Goal: Task Accomplishment & Management: Manage account settings

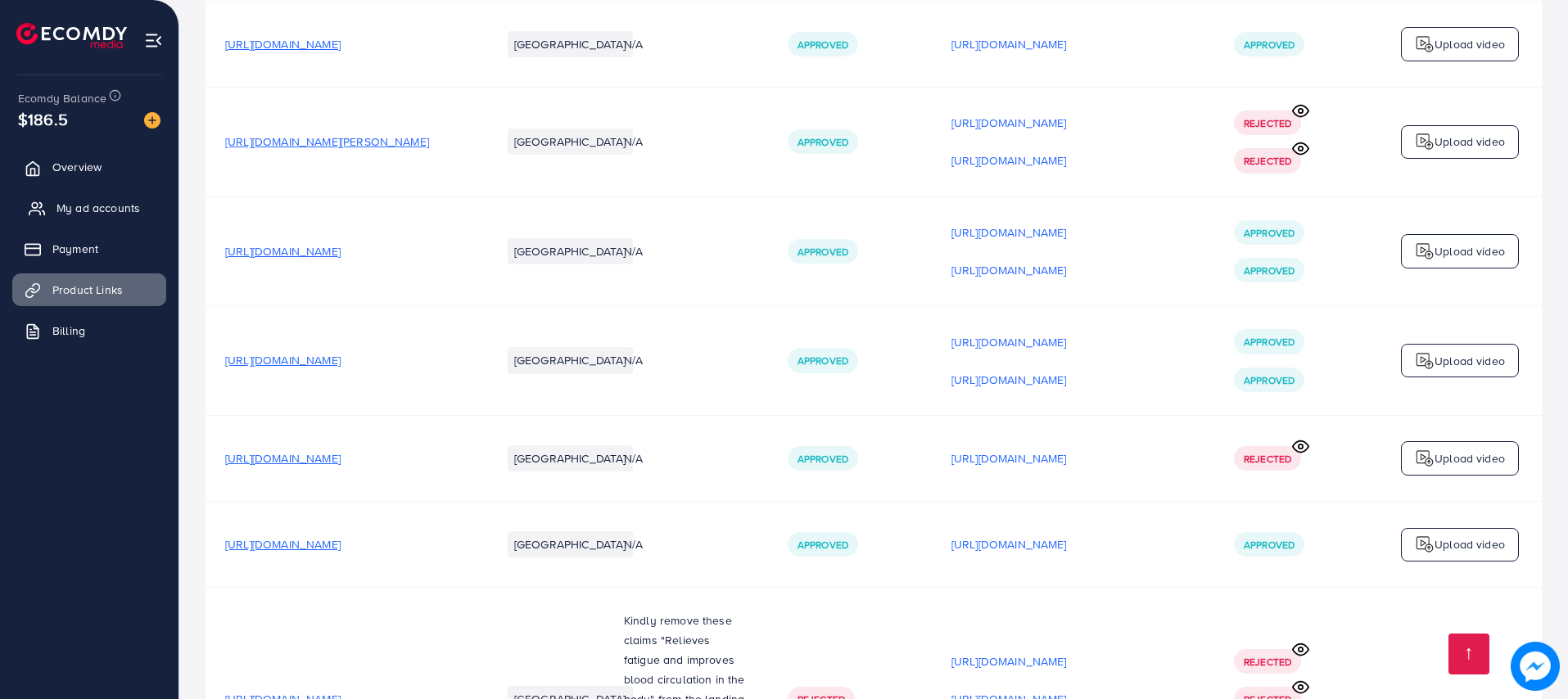
scroll to position [1909, 0]
click at [80, 248] on span "Payment" at bounding box center [80, 248] width 46 height 17
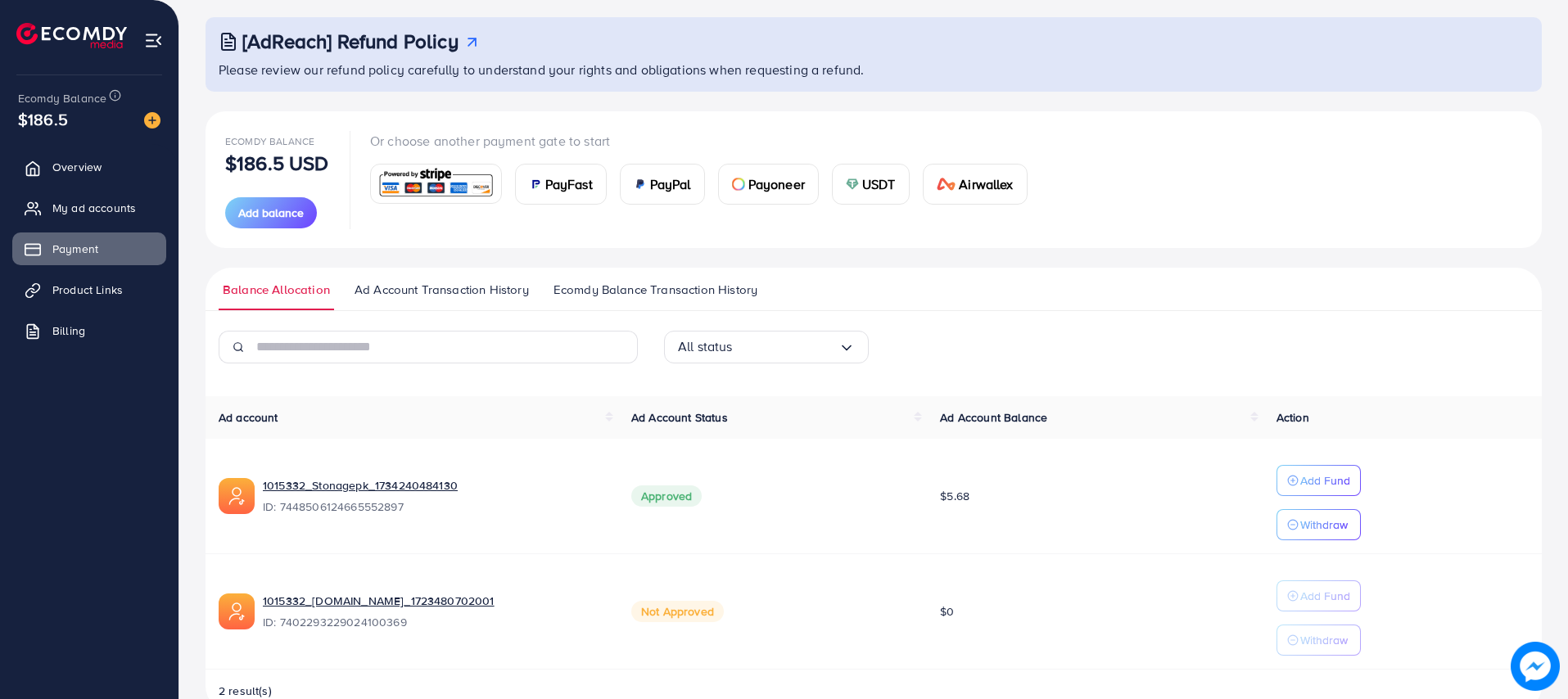
scroll to position [123, 0]
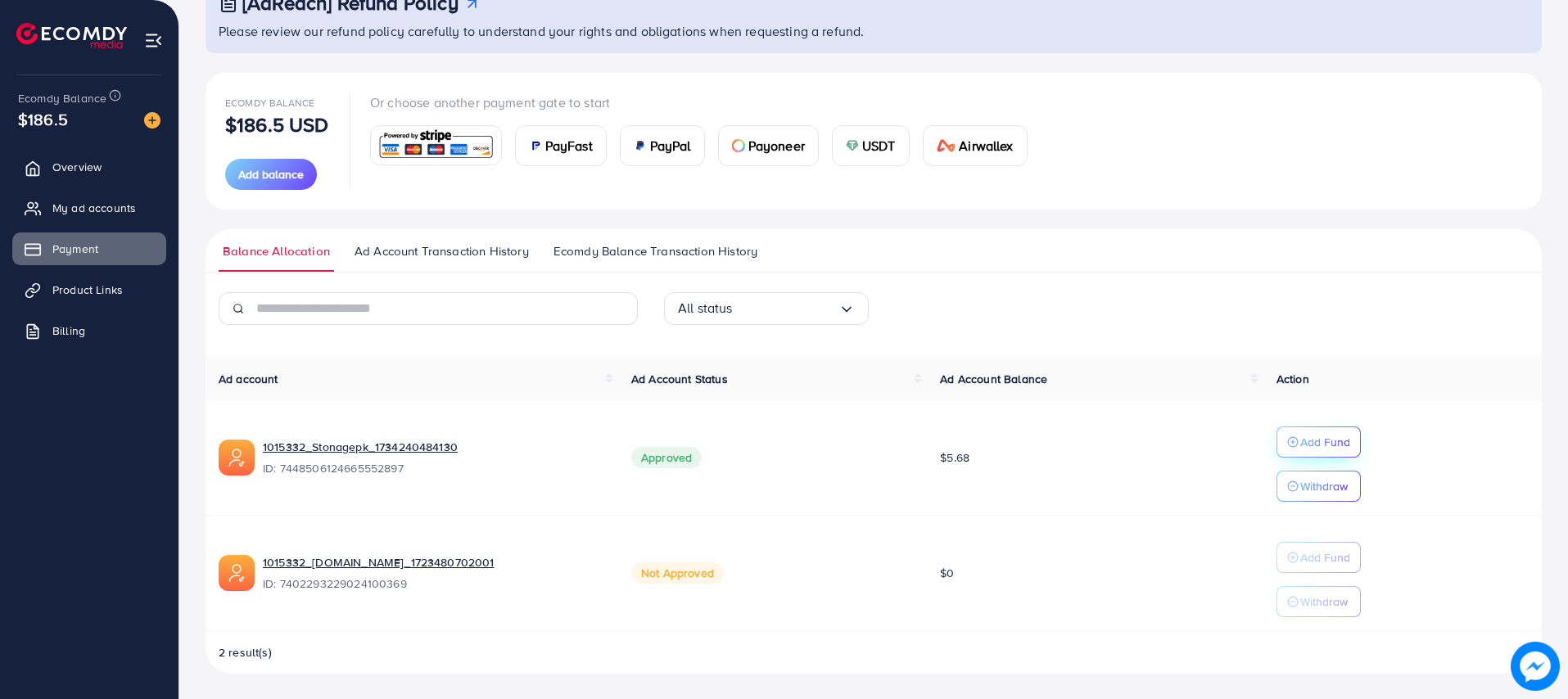
click at [1300, 442] on p "Add Fund" at bounding box center [1325, 442] width 50 height 20
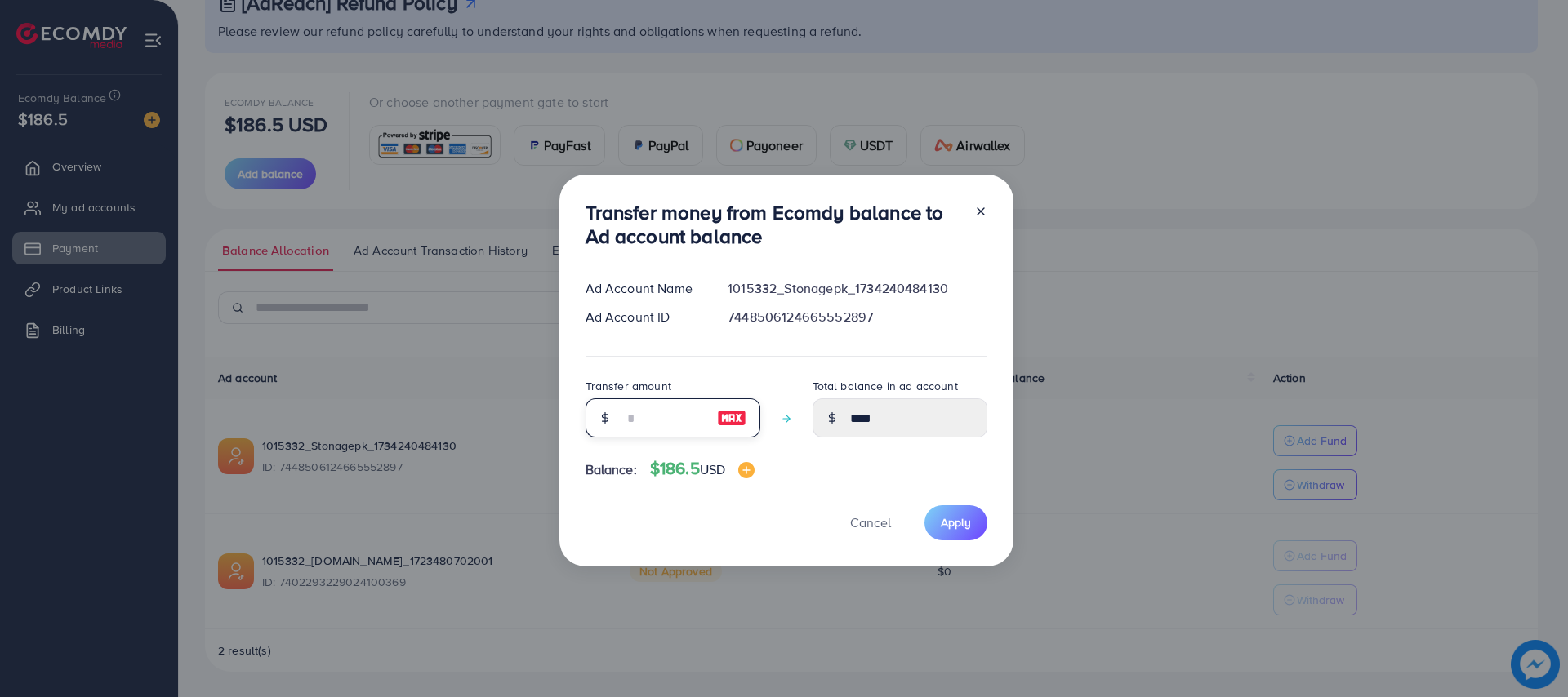
click at [627, 409] on input "number" at bounding box center [663, 418] width 81 height 39
type input "*"
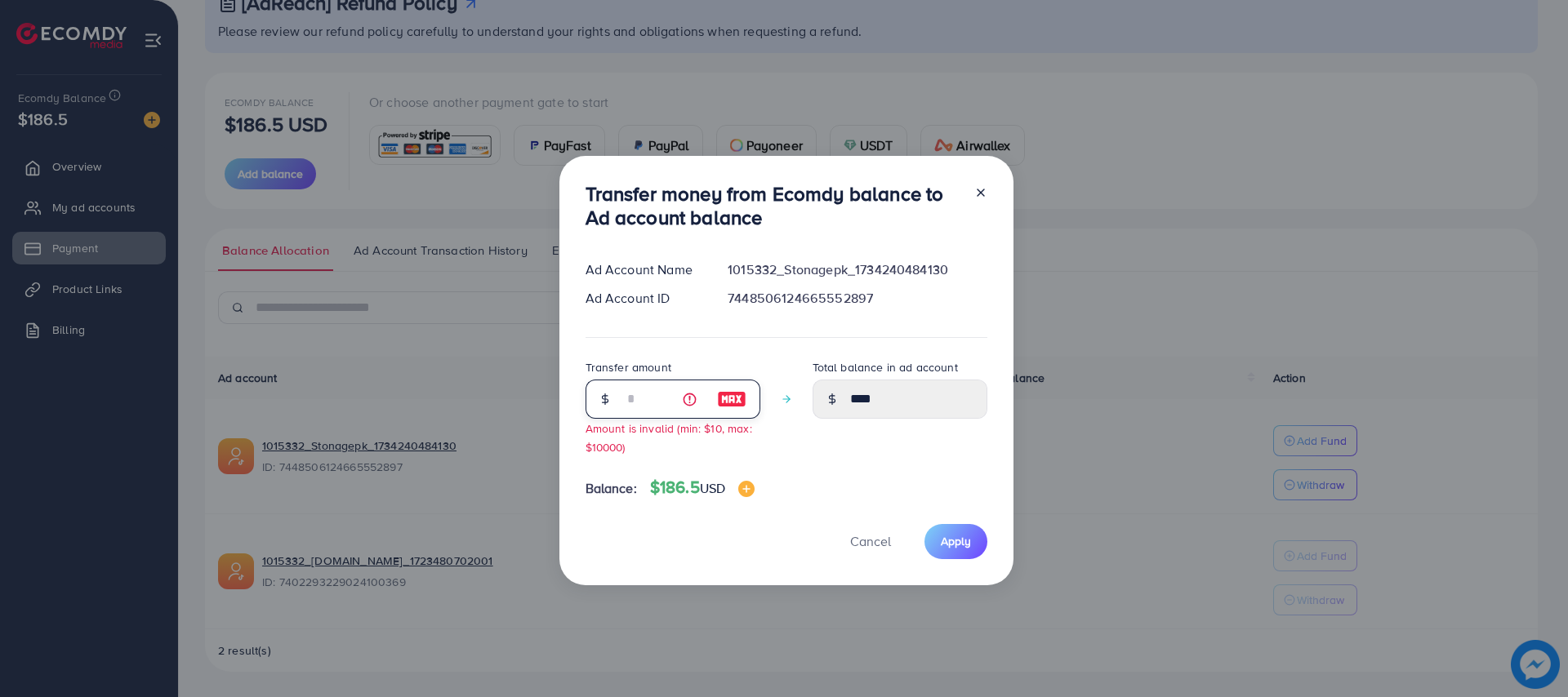
type input "****"
type input "**"
type input "*****"
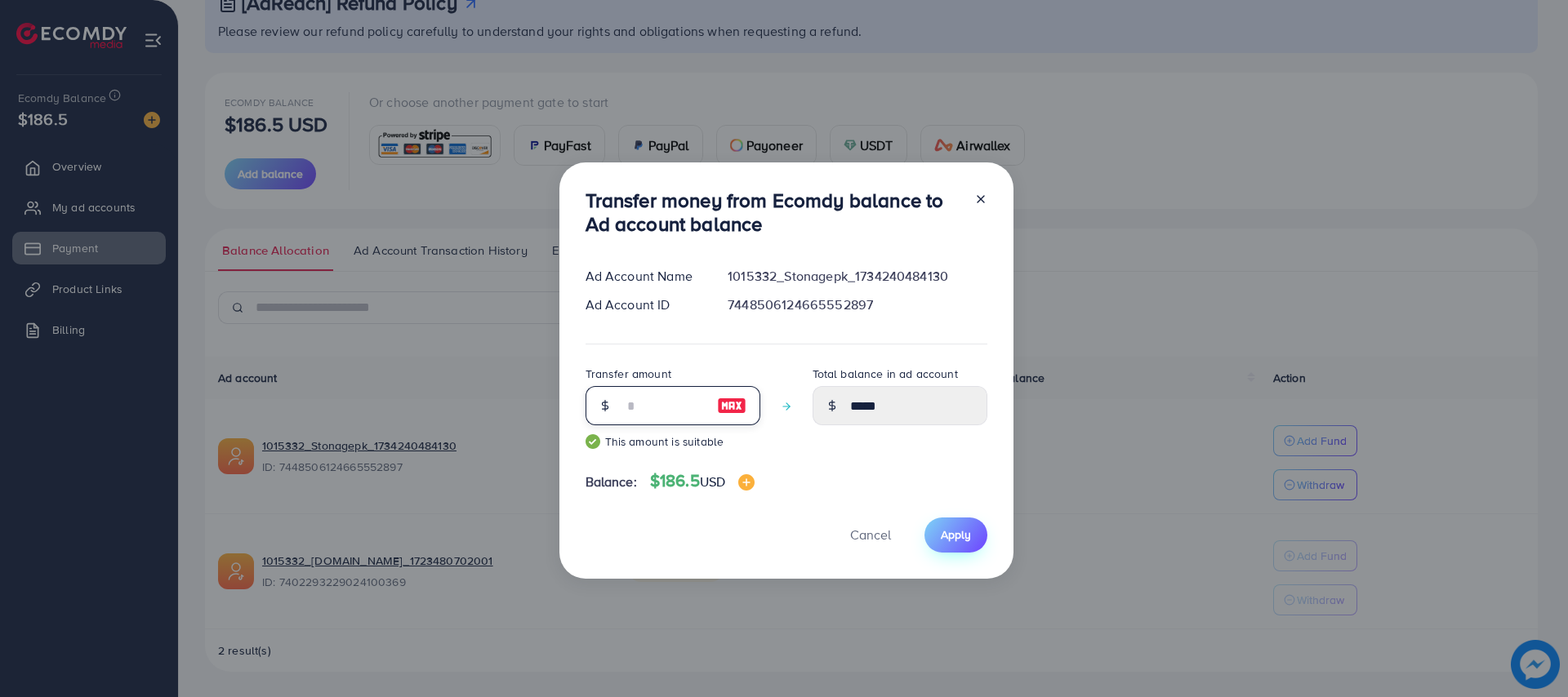
type input "**"
click at [950, 533] on span "Apply" at bounding box center [956, 534] width 30 height 17
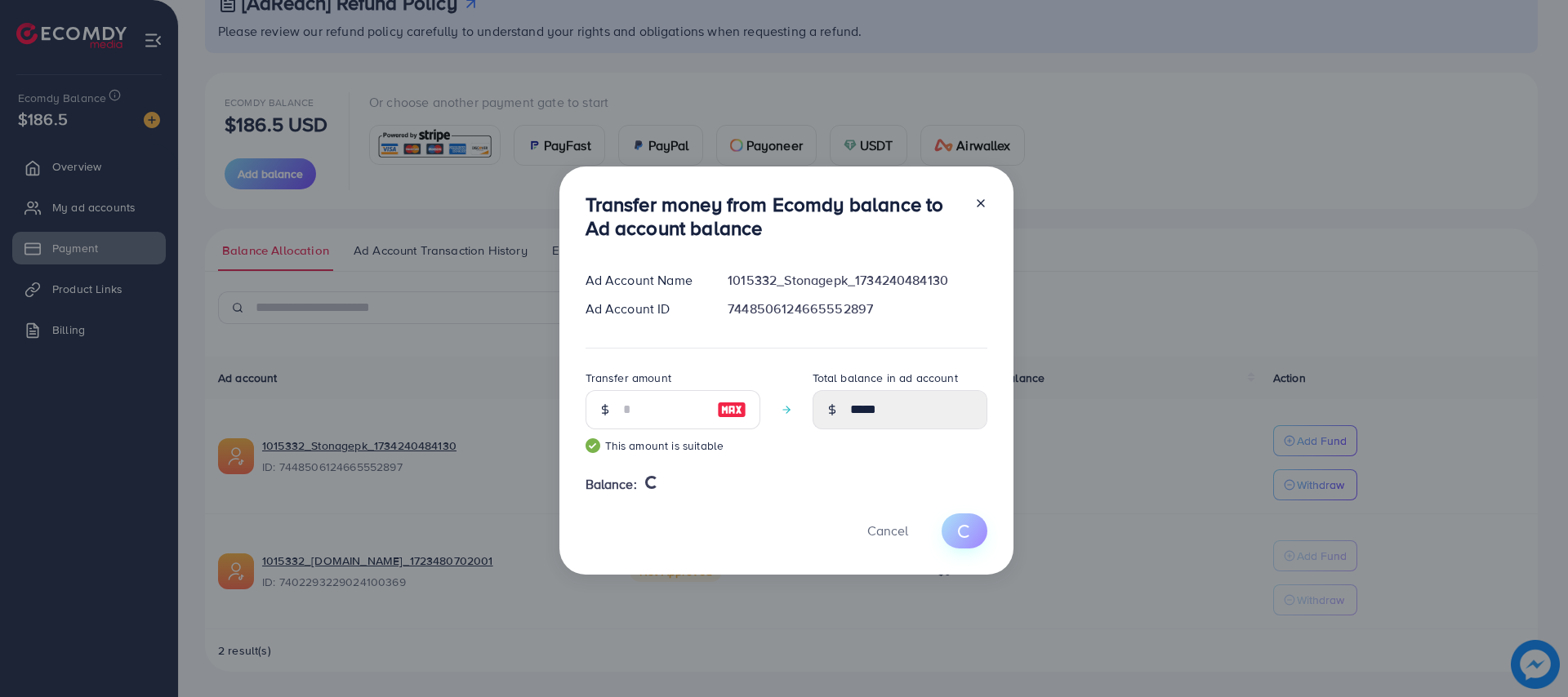
type input "****"
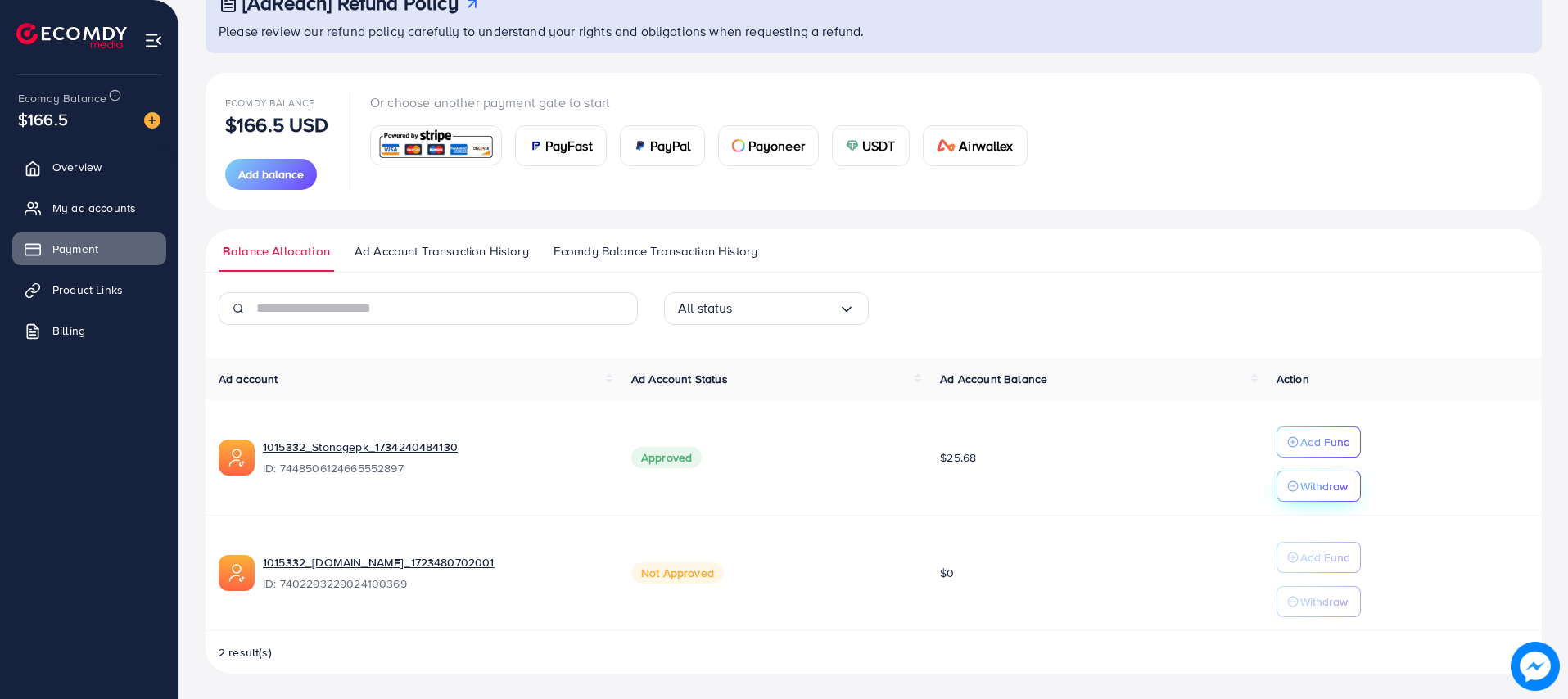
click at [1320, 484] on p "Withdraw" at bounding box center [1324, 486] width 47 height 20
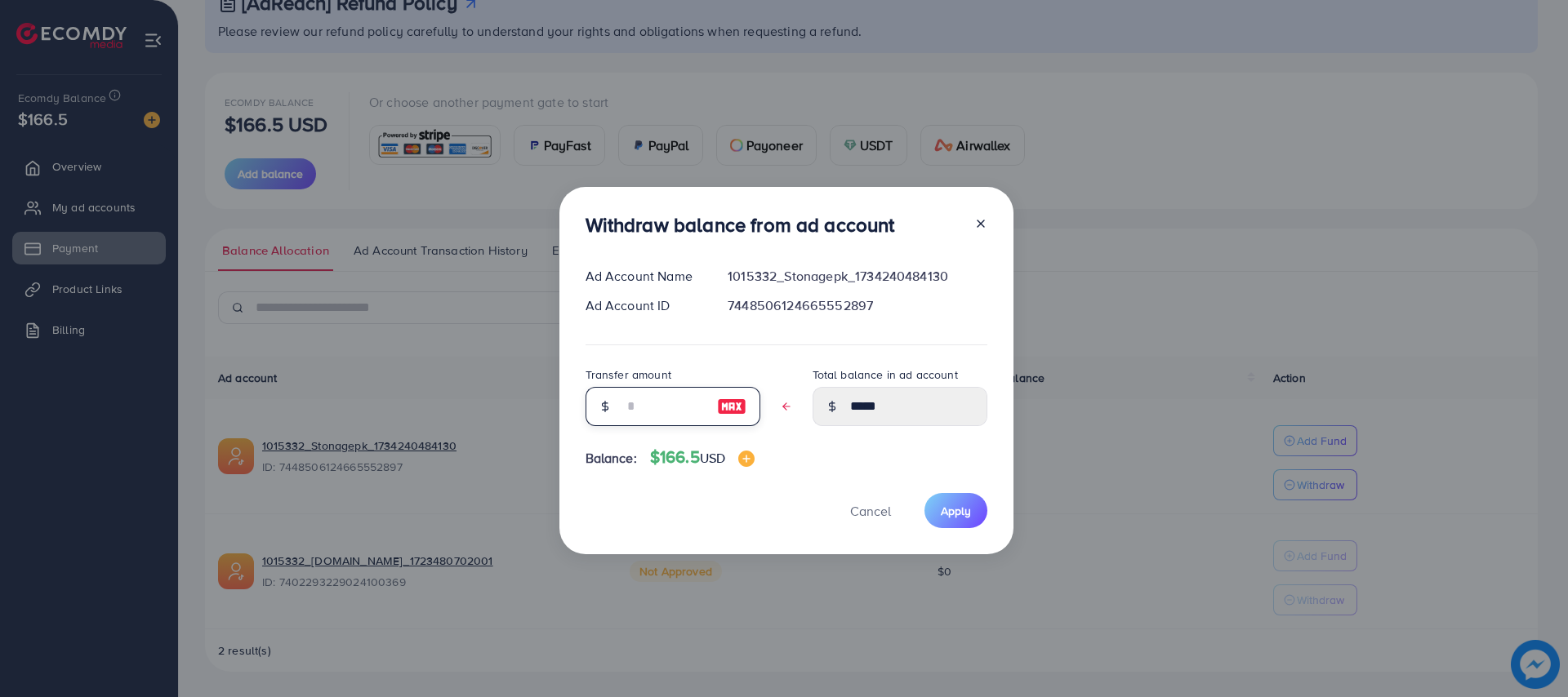
click at [668, 415] on input "text" at bounding box center [663, 406] width 81 height 39
click at [869, 512] on span "Cancel" at bounding box center [871, 511] width 41 height 18
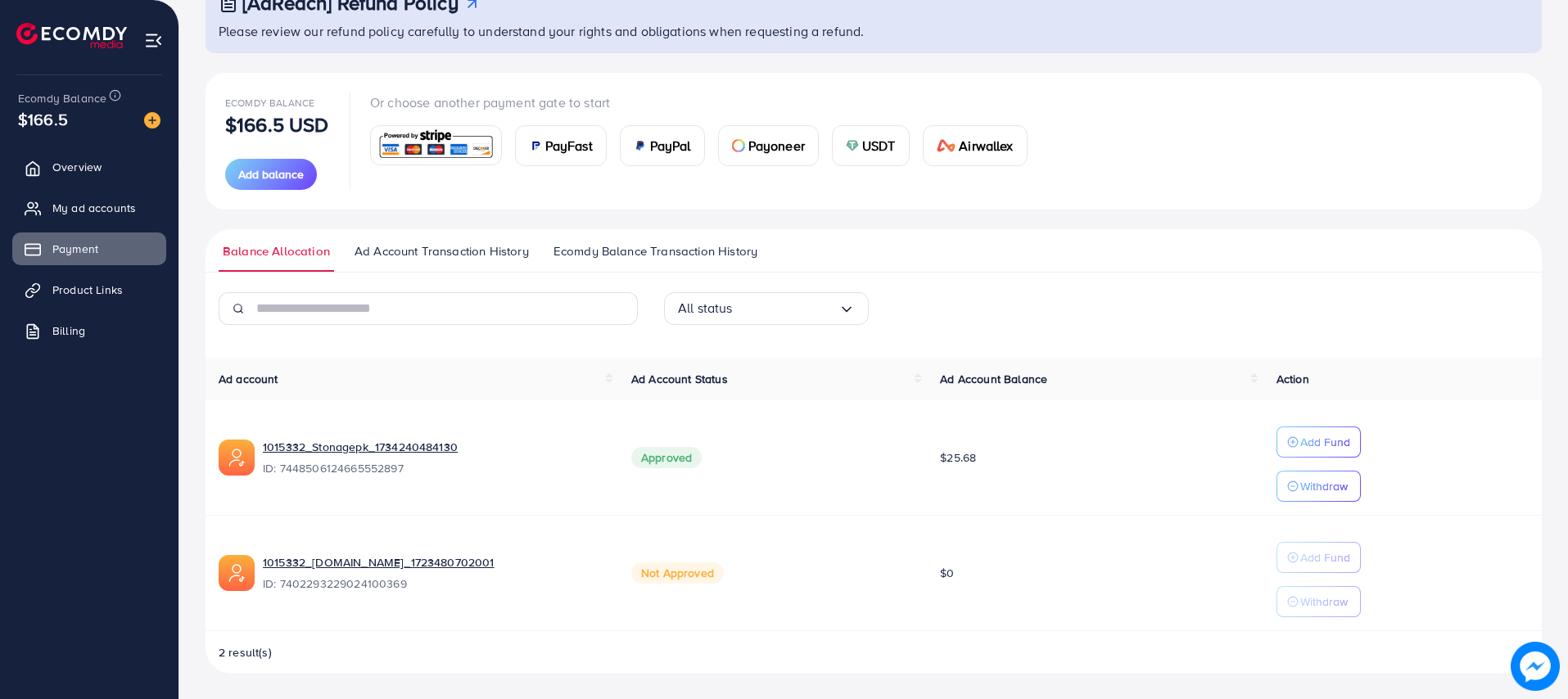
scroll to position [124, 0]
click at [102, 285] on span "Product Links" at bounding box center [92, 290] width 71 height 17
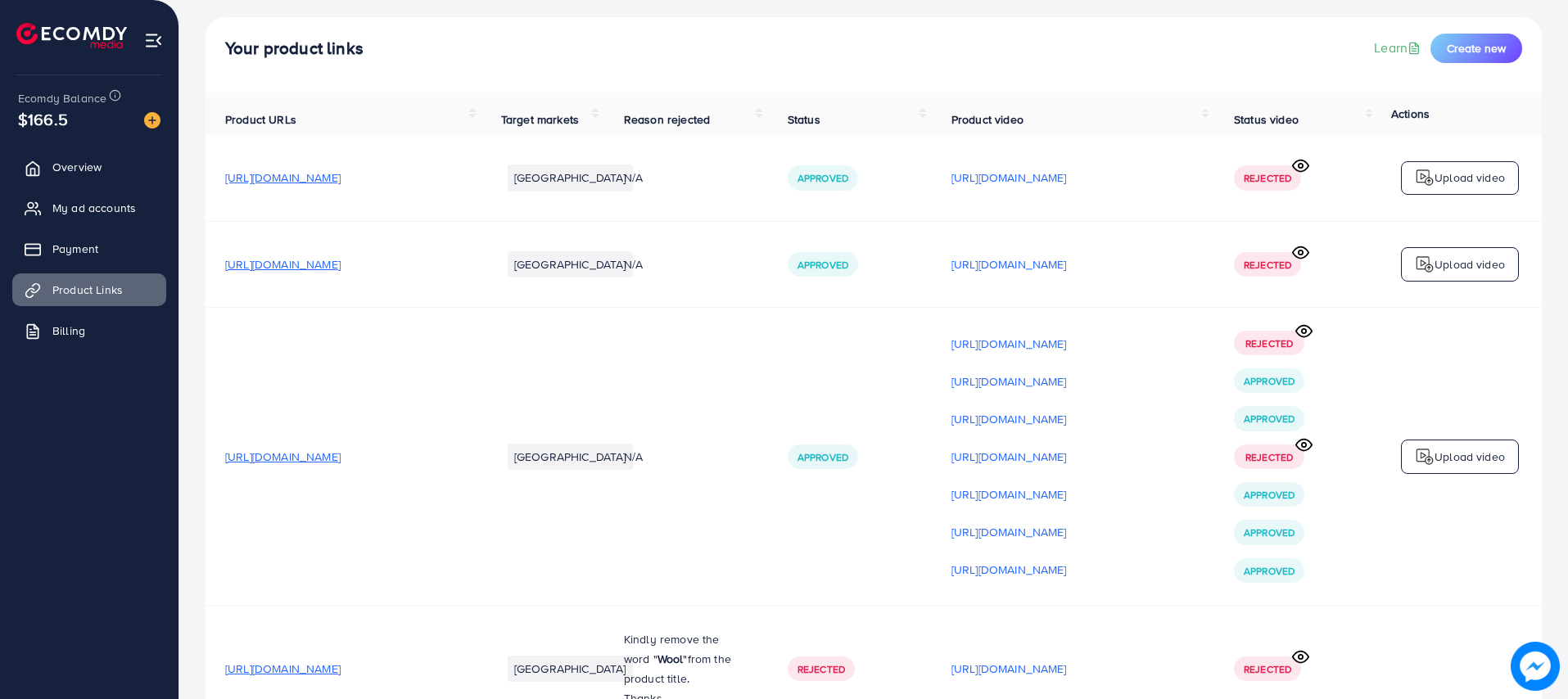
scroll to position [123, 0]
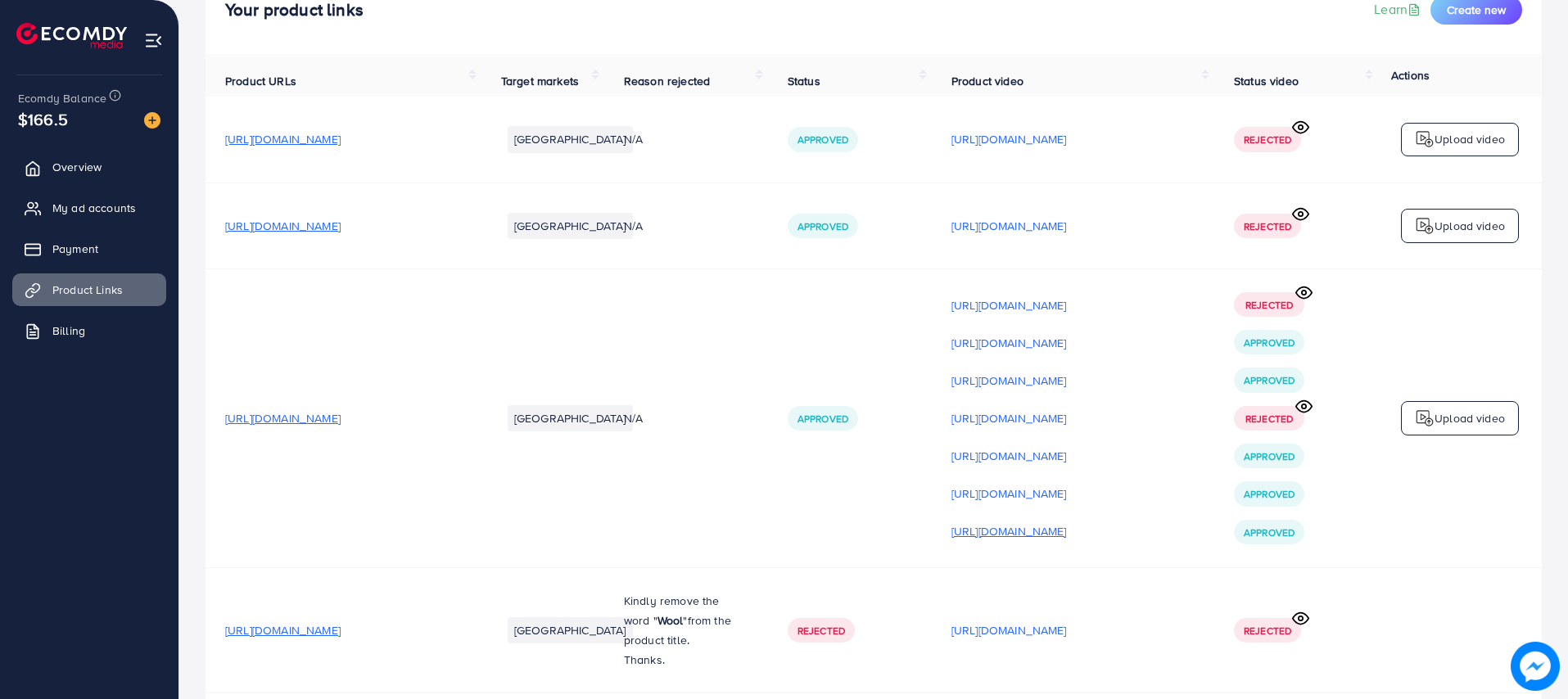
click at [987, 533] on p "[URL][DOMAIN_NAME]" at bounding box center [1009, 531] width 116 height 20
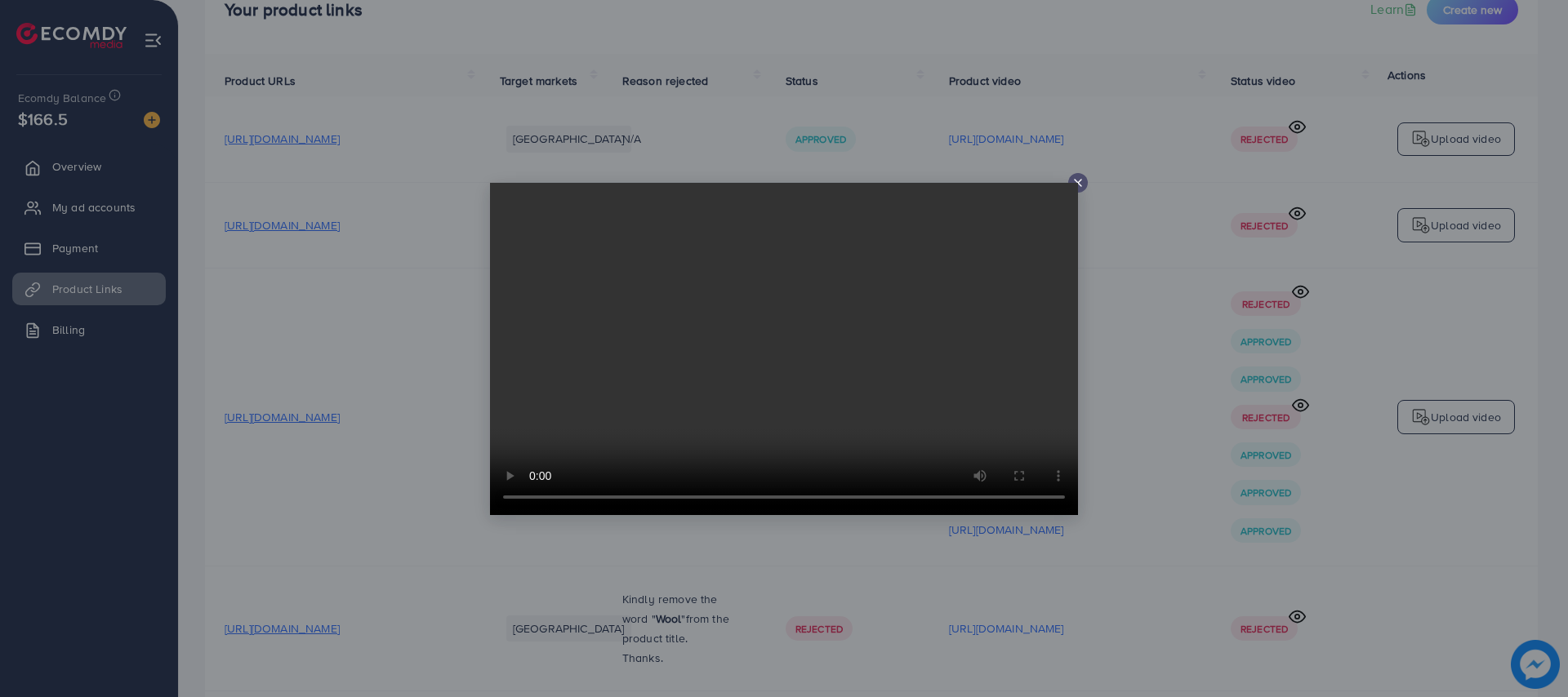
click at [1074, 183] on video at bounding box center [784, 348] width 588 height 332
click at [1081, 181] on icon at bounding box center [1077, 182] width 13 height 13
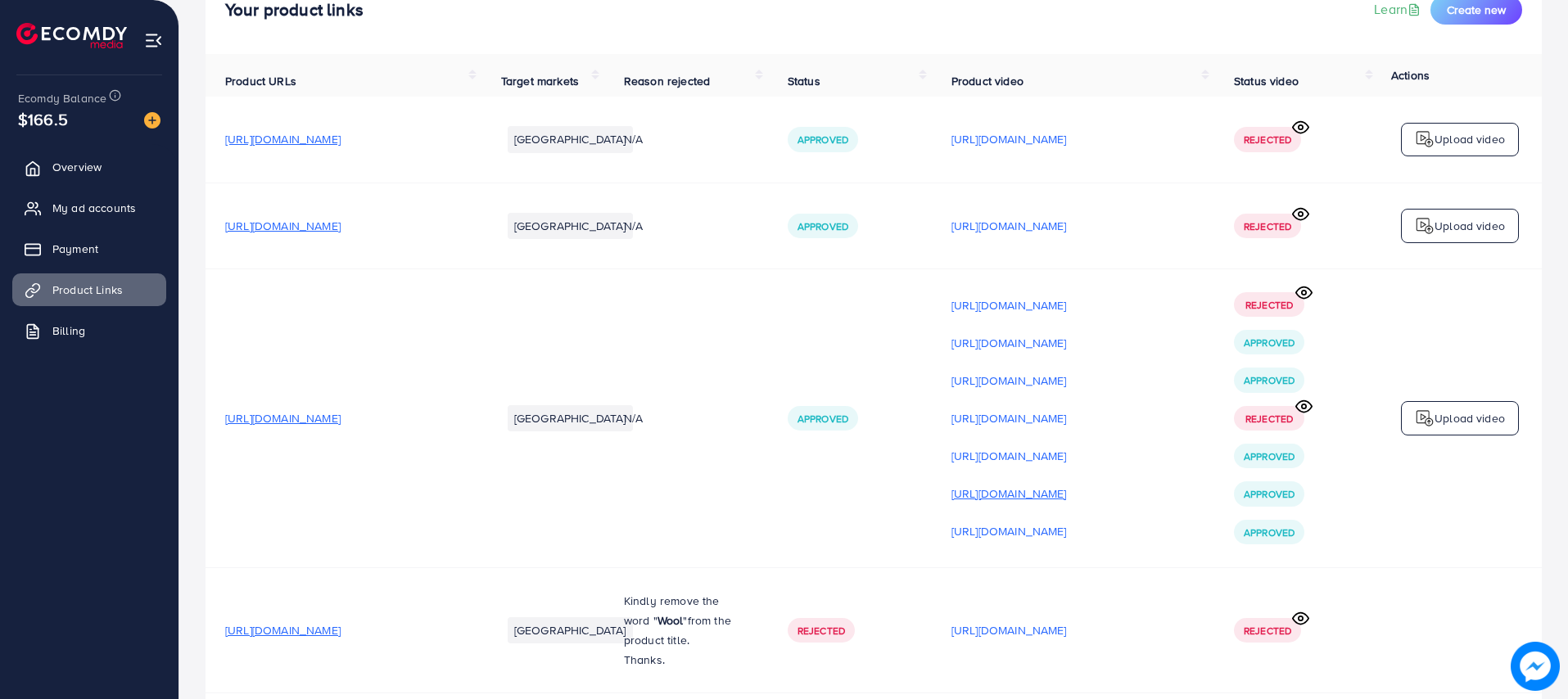
click at [1057, 491] on p "[URL][DOMAIN_NAME]" at bounding box center [1009, 494] width 116 height 20
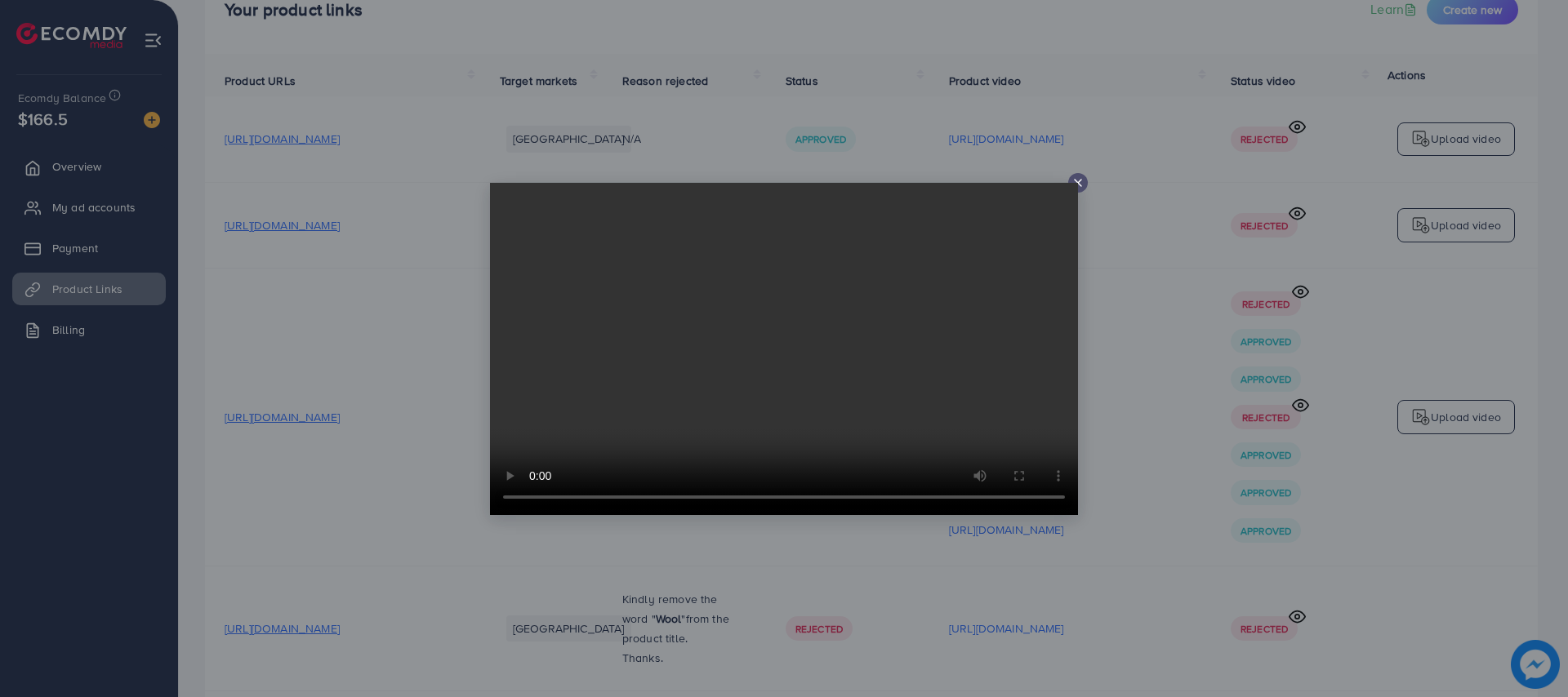
click at [1078, 177] on icon at bounding box center [1077, 182] width 13 height 13
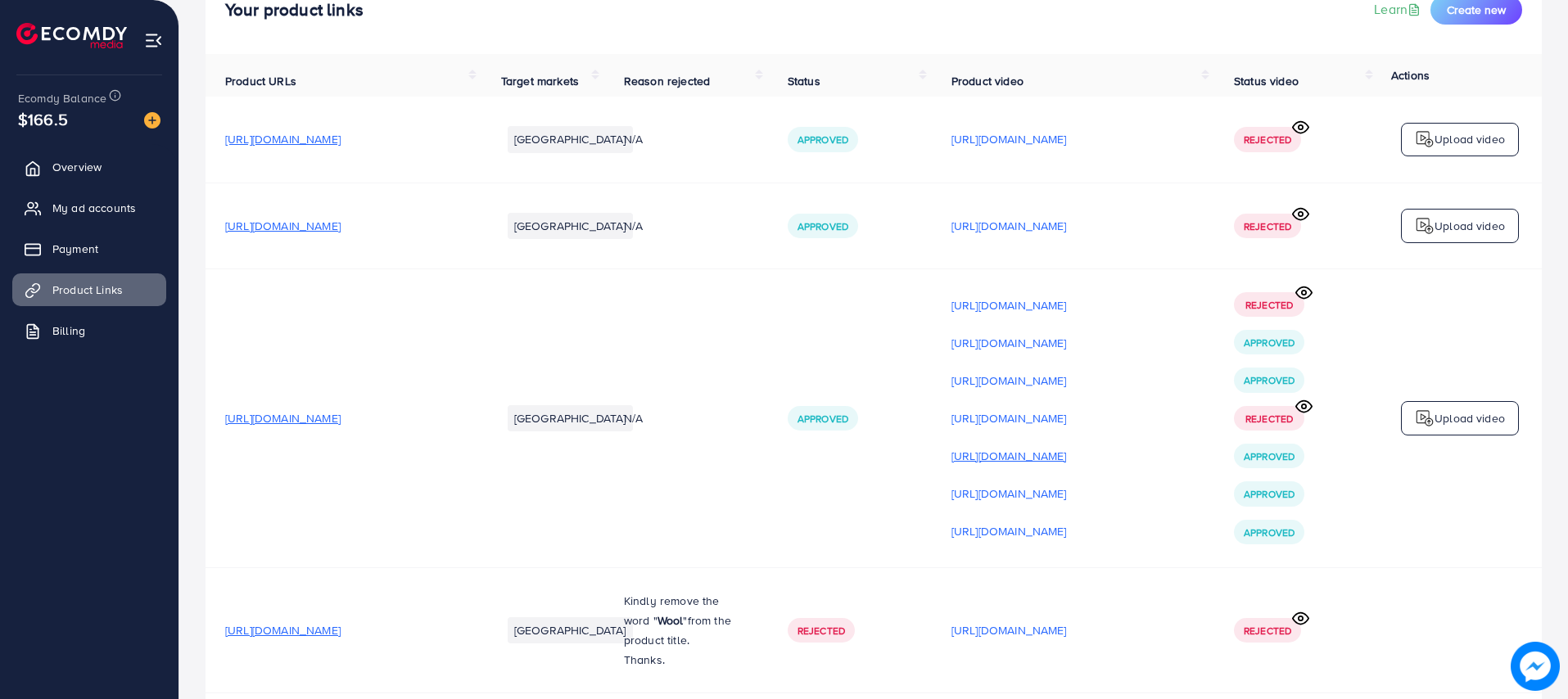
click at [1053, 459] on p "[URL][DOMAIN_NAME]" at bounding box center [1009, 457] width 116 height 20
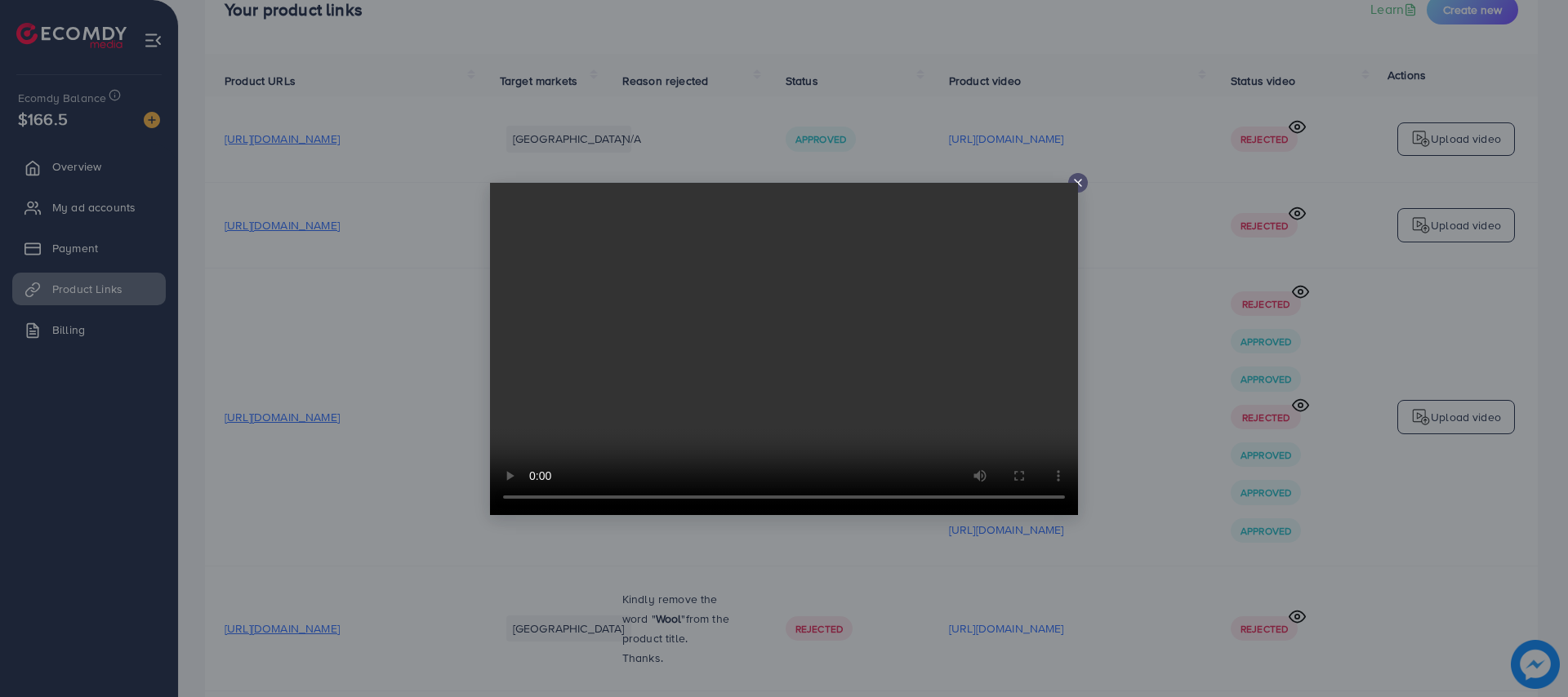
click at [1077, 184] on video at bounding box center [784, 348] width 588 height 332
click at [1085, 178] on div at bounding box center [1078, 183] width 20 height 20
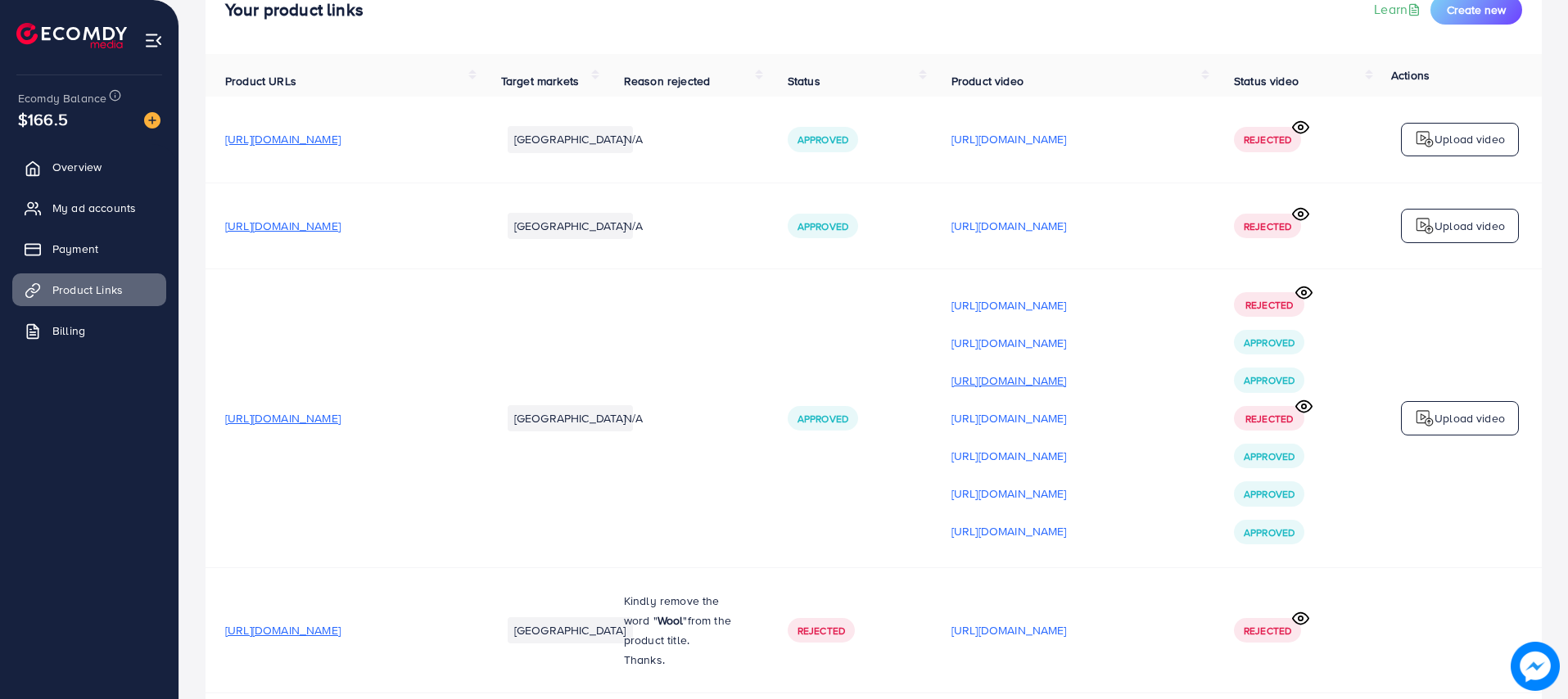
click at [1054, 376] on p "[URL][DOMAIN_NAME]" at bounding box center [1009, 381] width 116 height 20
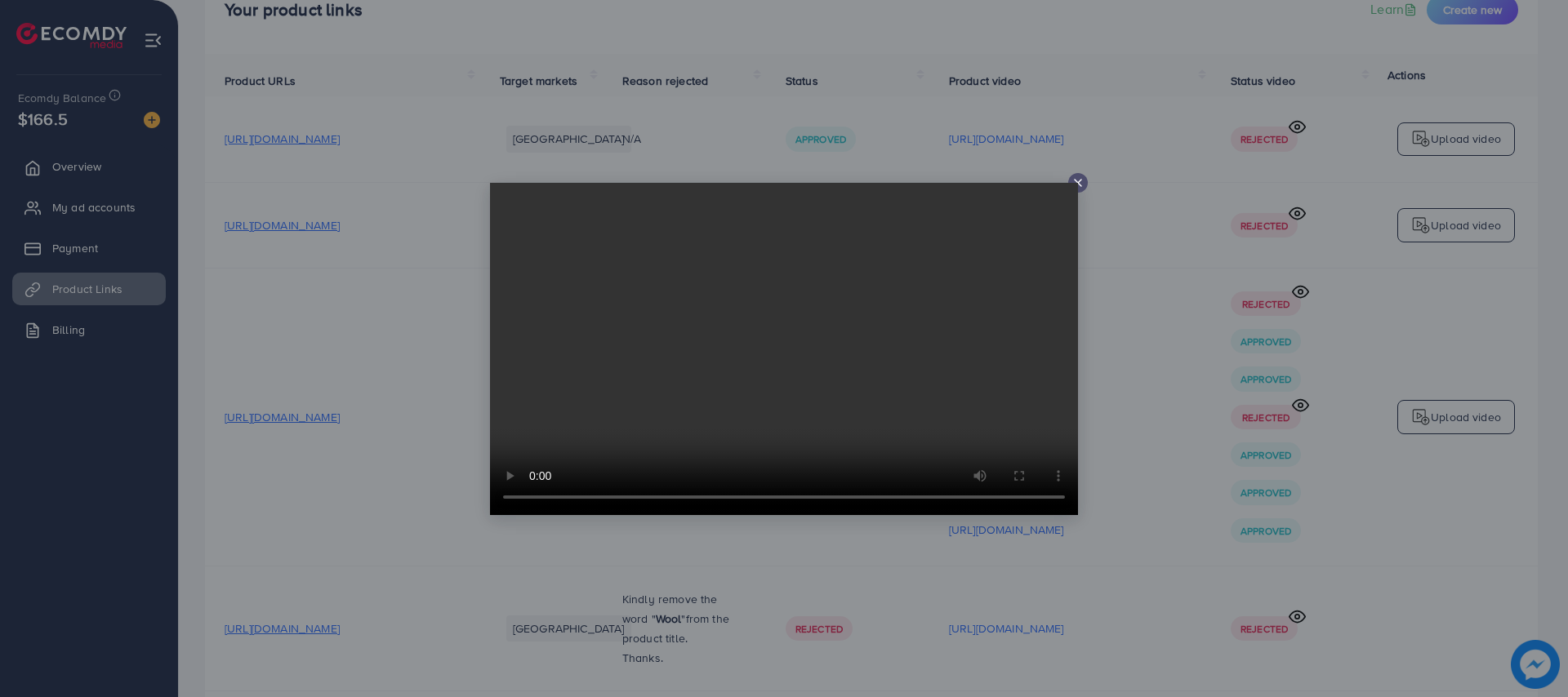
click at [1075, 187] on video at bounding box center [784, 348] width 588 height 332
click at [1075, 185] on video at bounding box center [784, 348] width 588 height 332
click at [1073, 184] on video at bounding box center [784, 348] width 588 height 332
click at [1080, 179] on icon at bounding box center [1077, 182] width 13 height 13
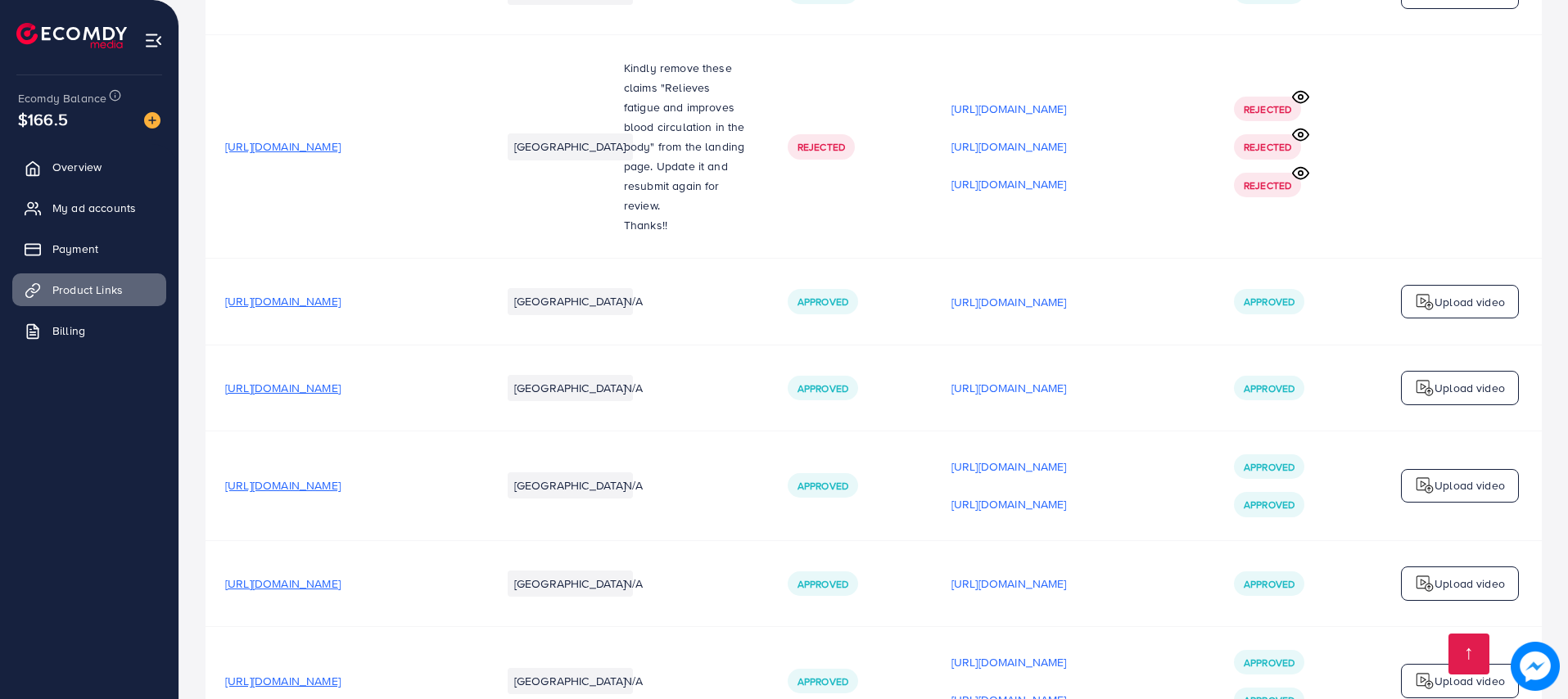
scroll to position [2646, 0]
